Goal: Information Seeking & Learning: Check status

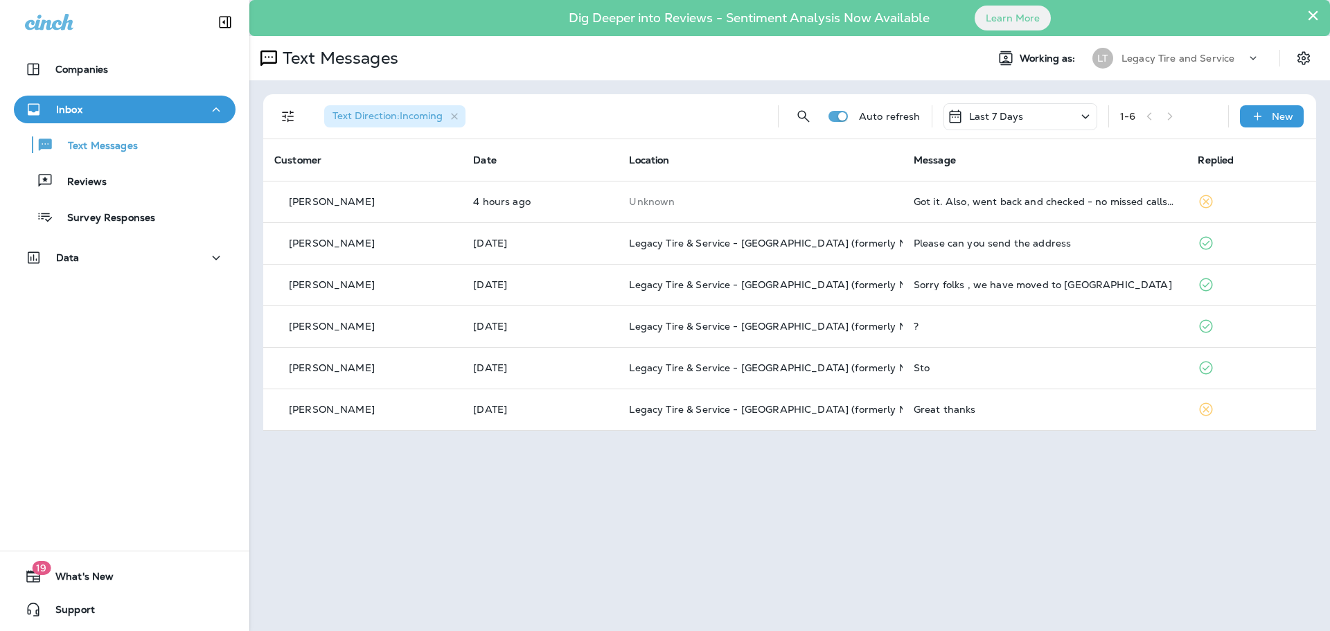
click at [91, 179] on p "Reviews" at bounding box center [79, 182] width 53 height 13
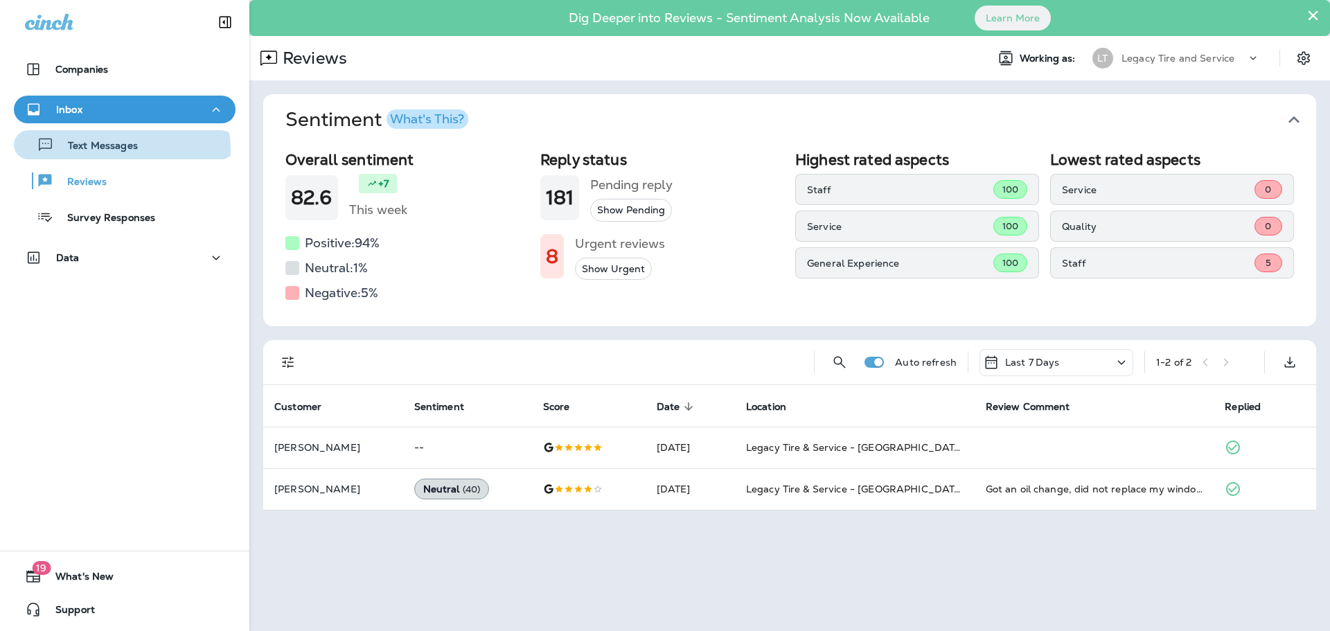
click at [112, 150] on p "Text Messages" at bounding box center [96, 146] width 84 height 13
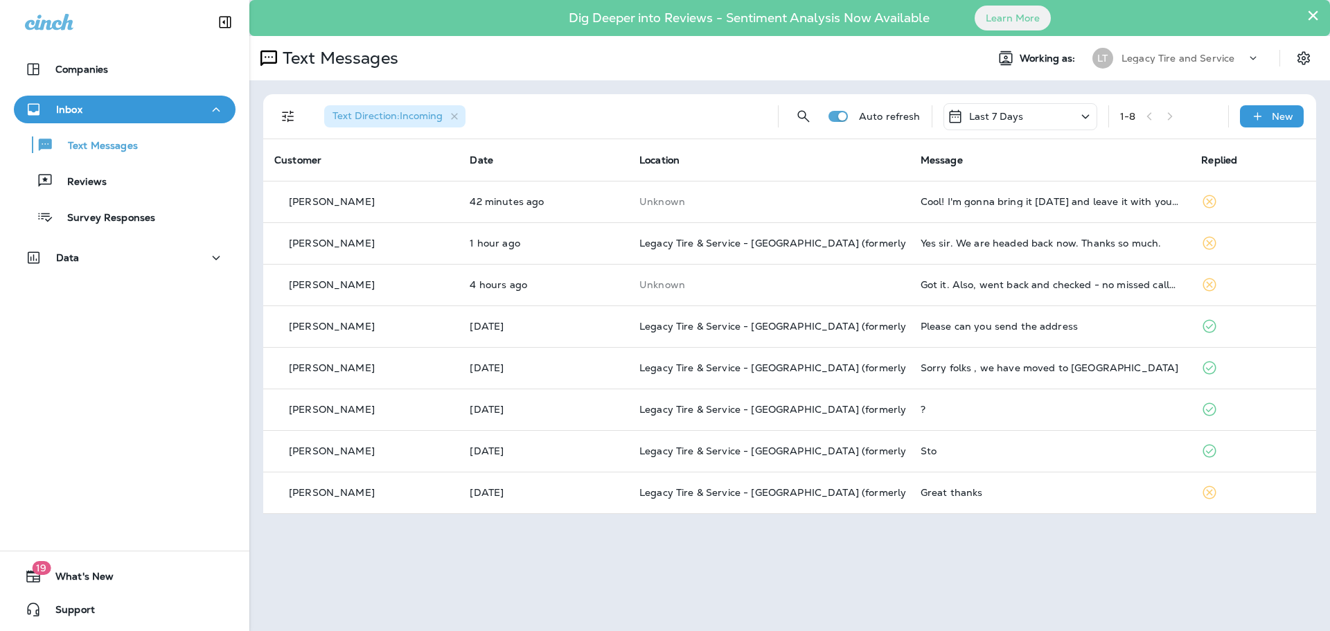
click at [1006, 245] on div "Yes sir. We are headed back now. Thanks so much." at bounding box center [1050, 243] width 259 height 11
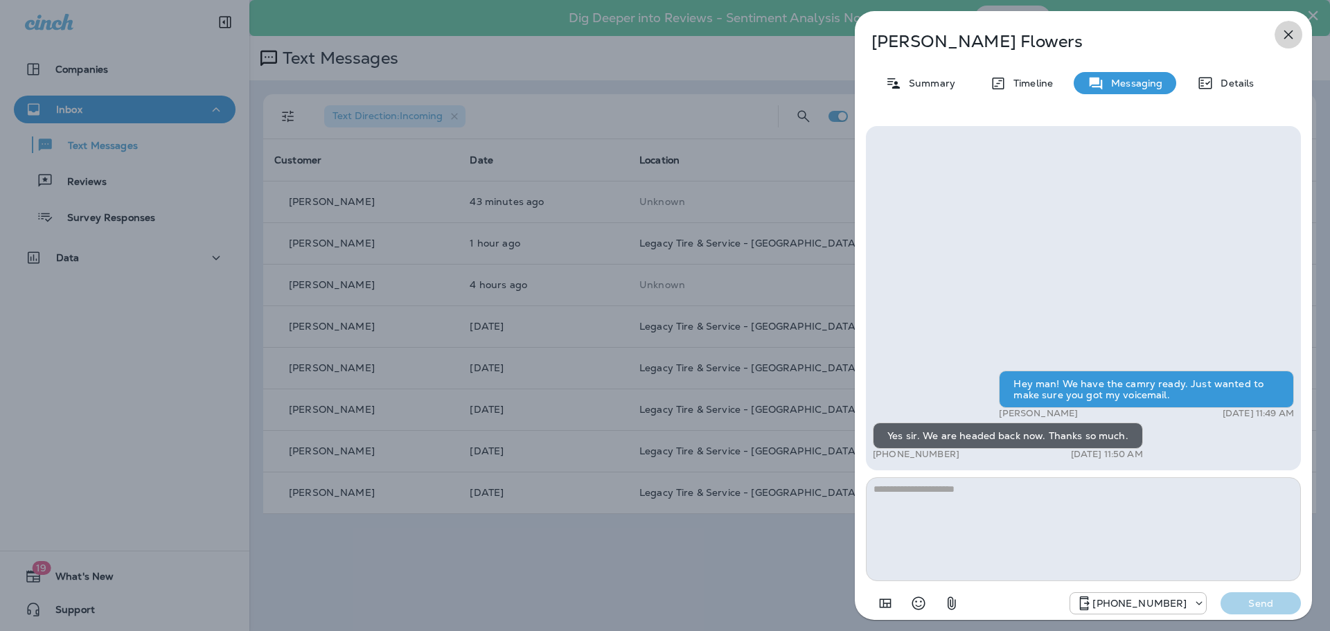
click at [1282, 33] on icon "button" at bounding box center [1289, 34] width 17 height 17
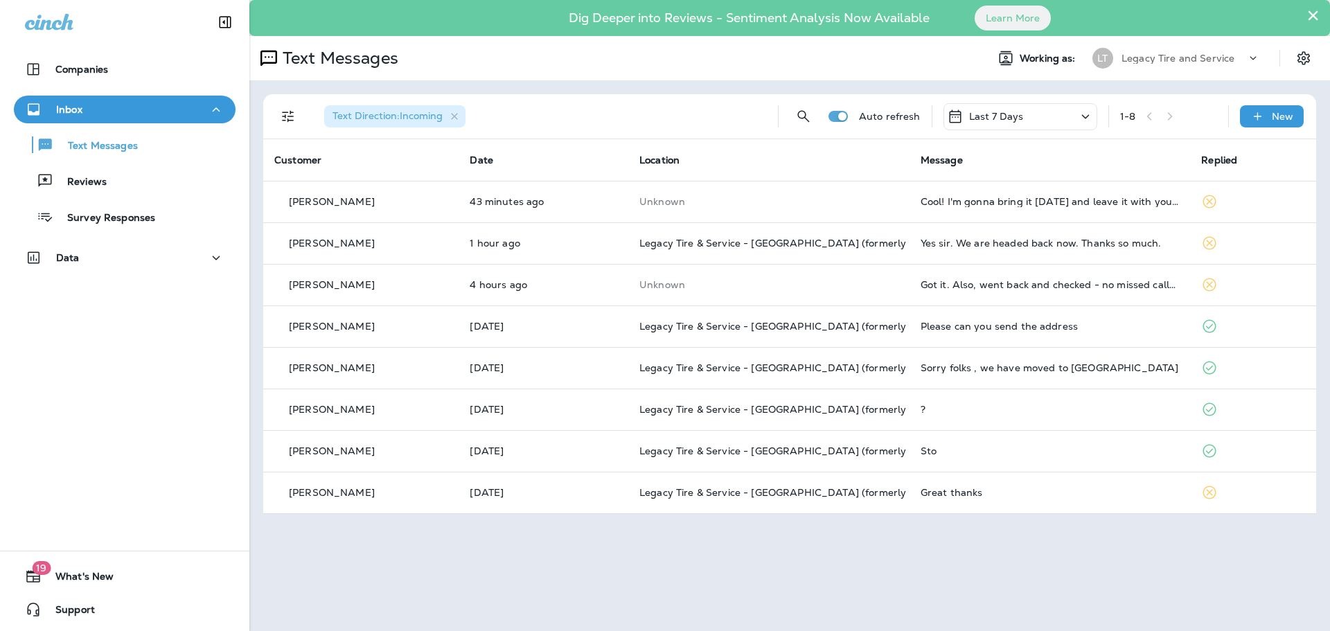
click at [1227, 55] on p "Legacy Tire and Service" at bounding box center [1178, 58] width 113 height 11
click at [865, 53] on div "Text Messages" at bounding box center [616, 58] width 735 height 28
click at [100, 148] on p "Text Messages" at bounding box center [96, 146] width 84 height 13
click at [91, 182] on p "Reviews" at bounding box center [79, 182] width 53 height 13
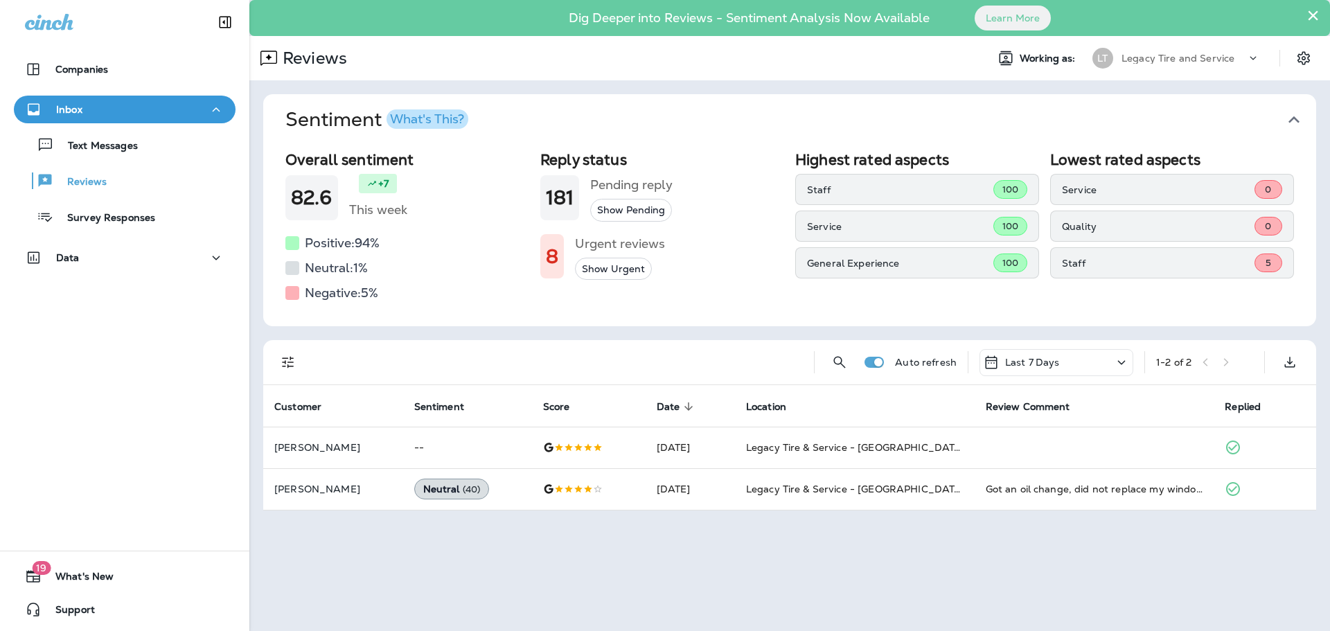
click at [134, 151] on p "Text Messages" at bounding box center [96, 146] width 84 height 13
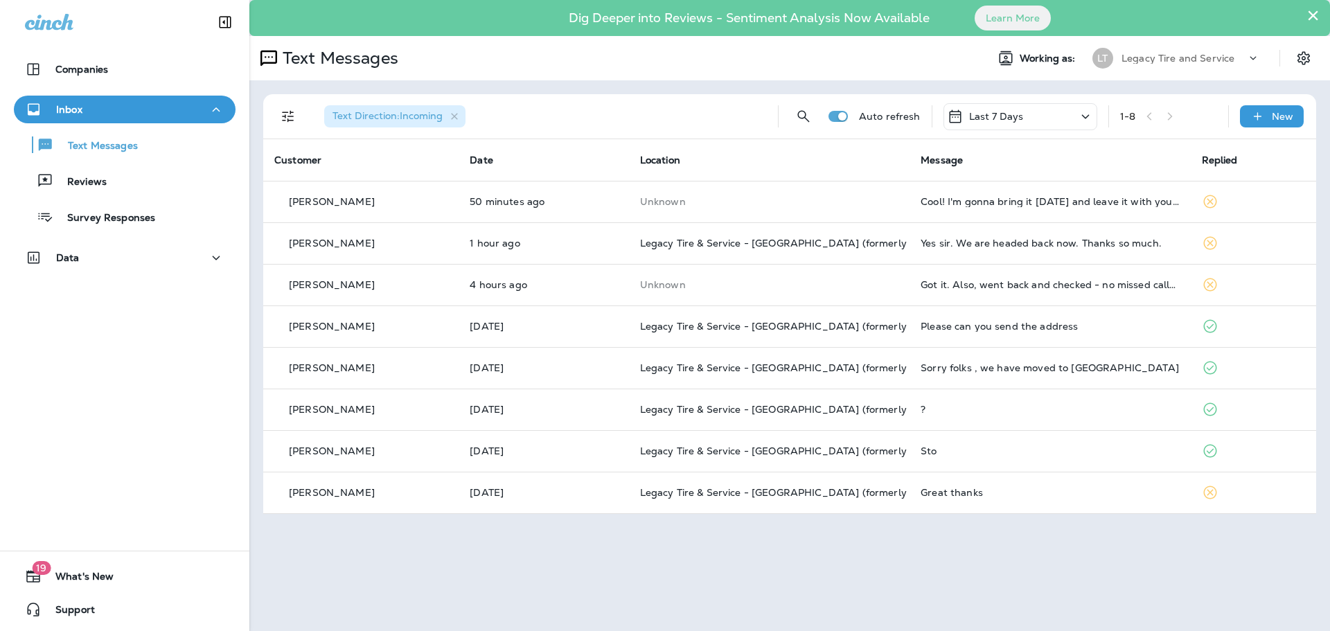
click at [950, 71] on div "Text Messages" at bounding box center [612, 58] width 726 height 28
click at [1314, 17] on button "×" at bounding box center [1313, 15] width 13 height 22
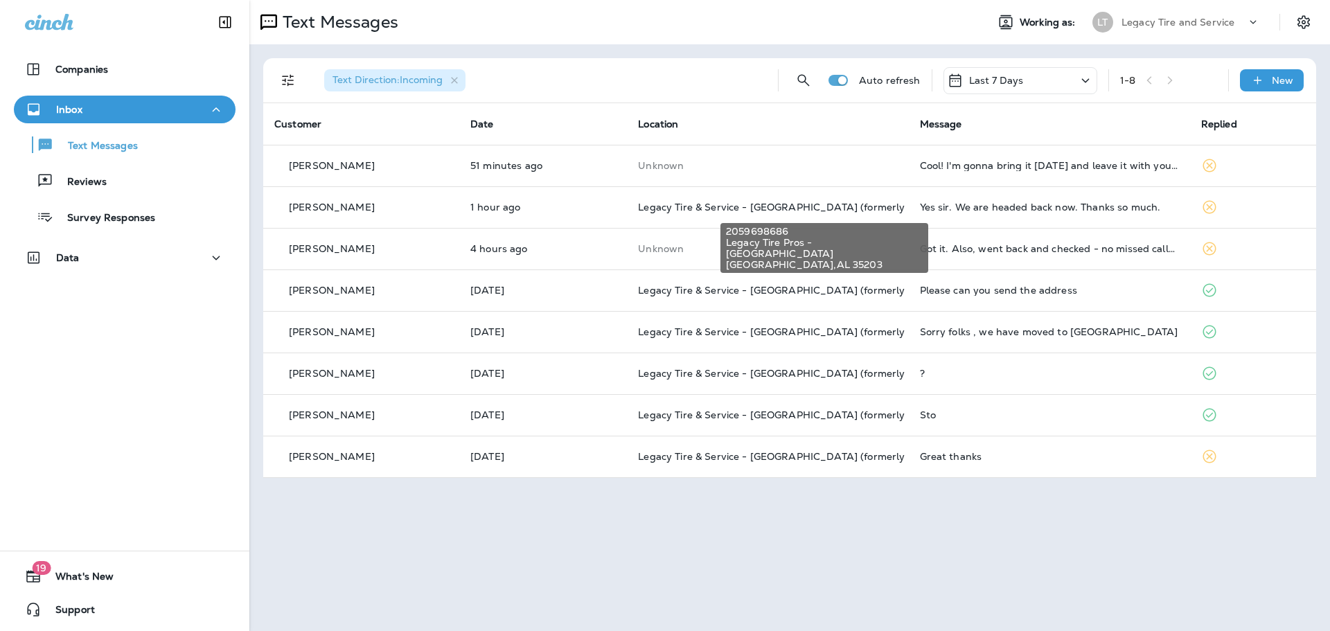
click at [714, 205] on span "Legacy Tire & Service - [GEOGRAPHIC_DATA] (formerly Magic City Tire & Service)" at bounding box center [833, 207] width 391 height 12
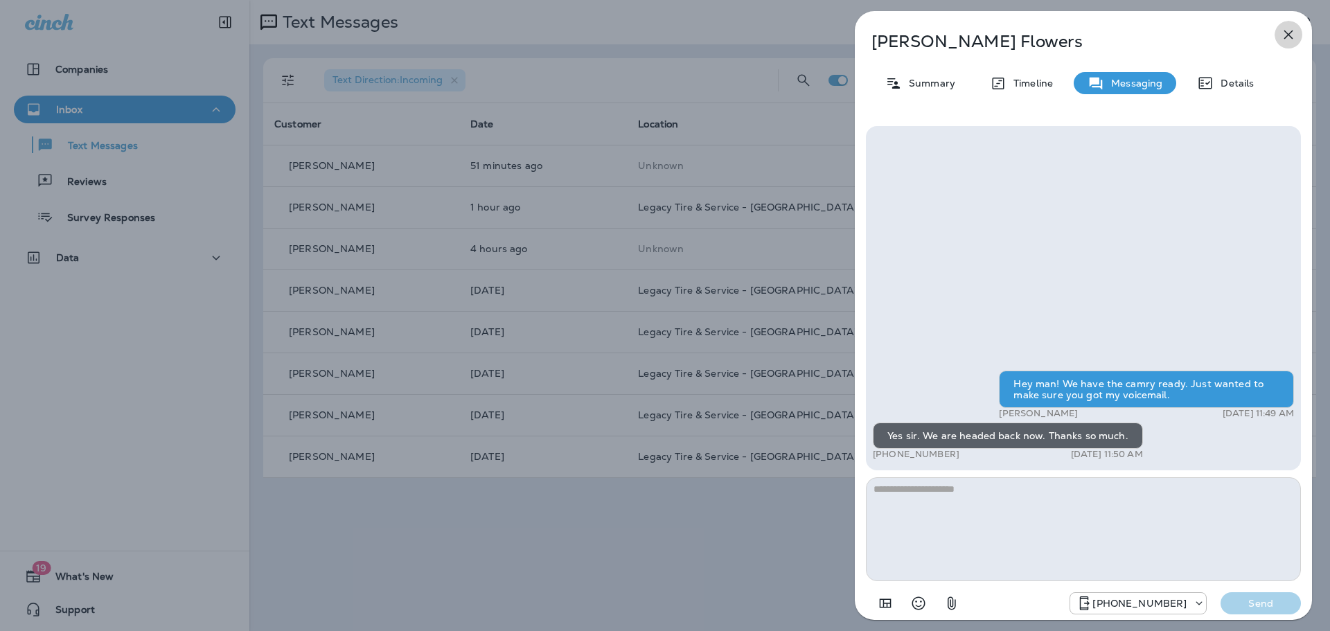
click at [1283, 41] on icon "button" at bounding box center [1289, 34] width 17 height 17
